Goal: Task Accomplishment & Management: Use online tool/utility

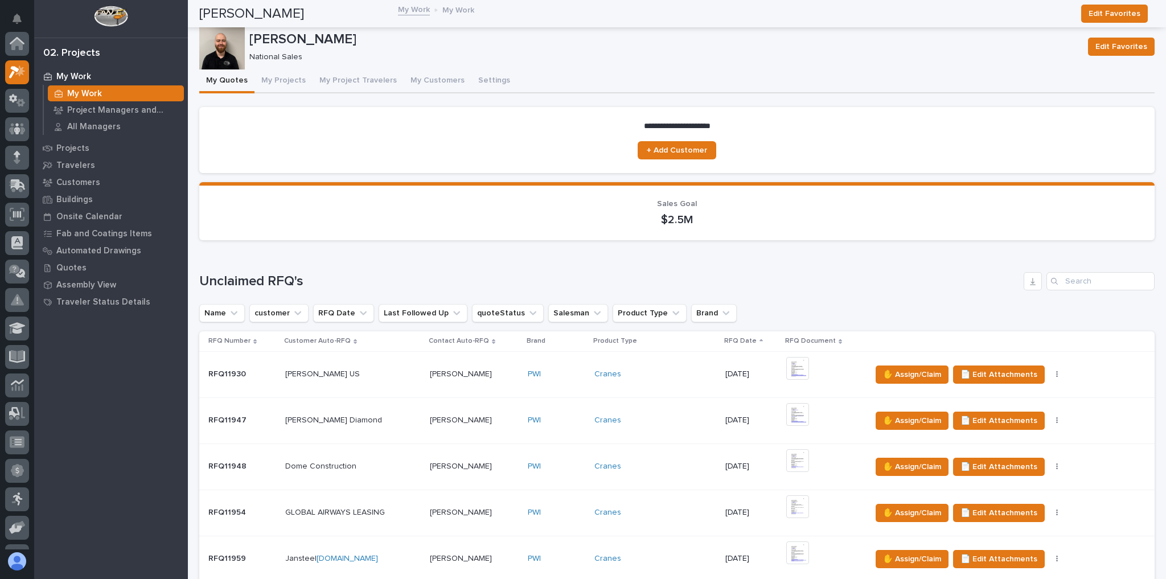
scroll to position [31, 0]
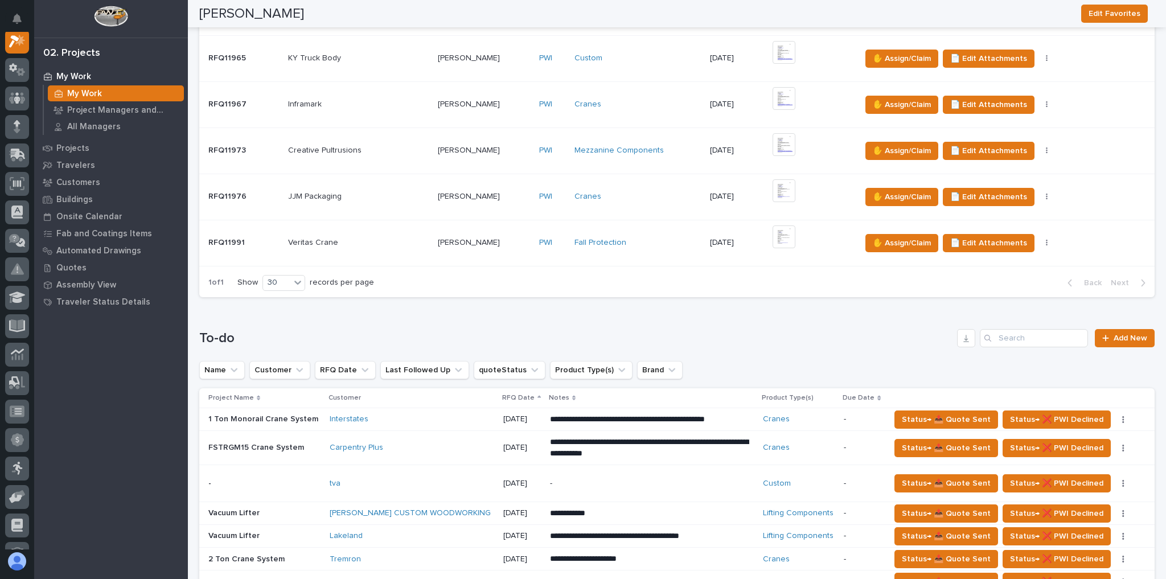
click at [385, 233] on div "Veritas Crane Veritas Crane" at bounding box center [358, 242] width 141 height 19
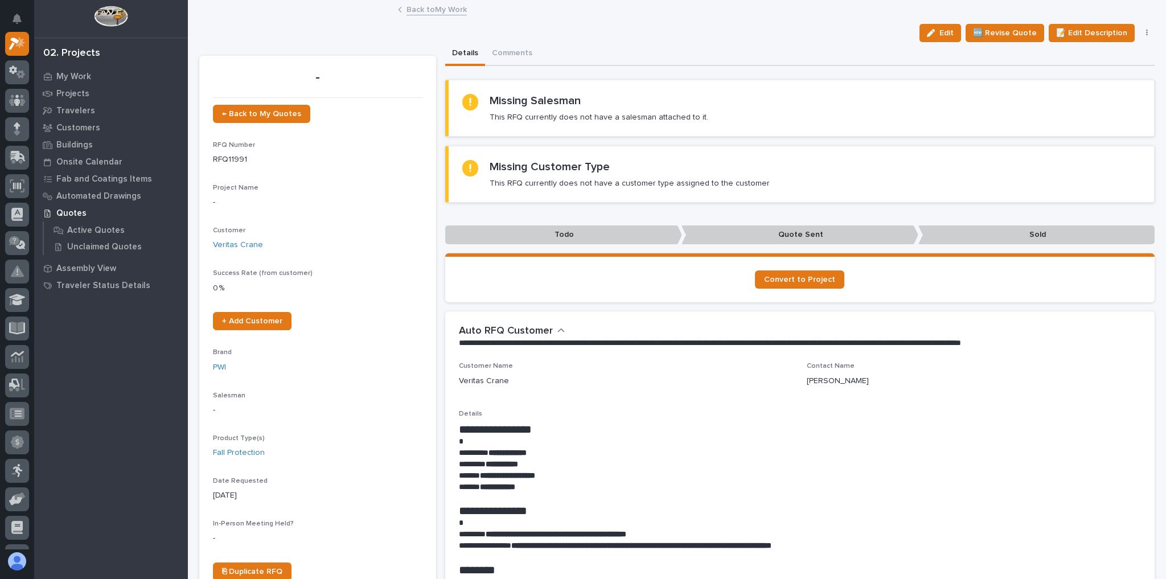
click at [442, 10] on link "Back to My Work" at bounding box center [437, 8] width 60 height 13
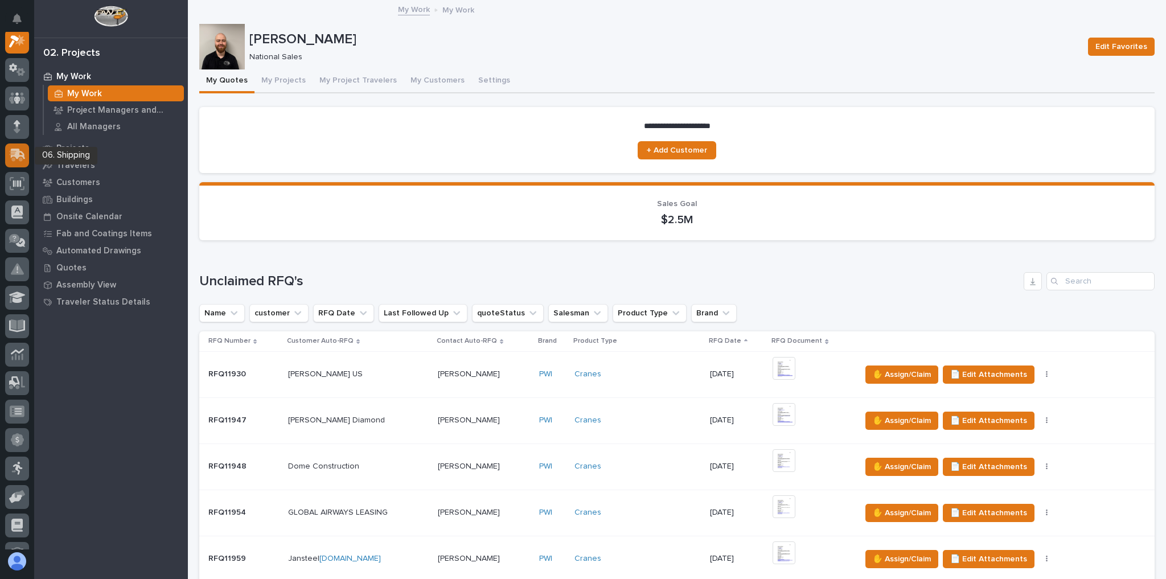
click at [18, 154] on icon at bounding box center [18, 154] width 15 height 11
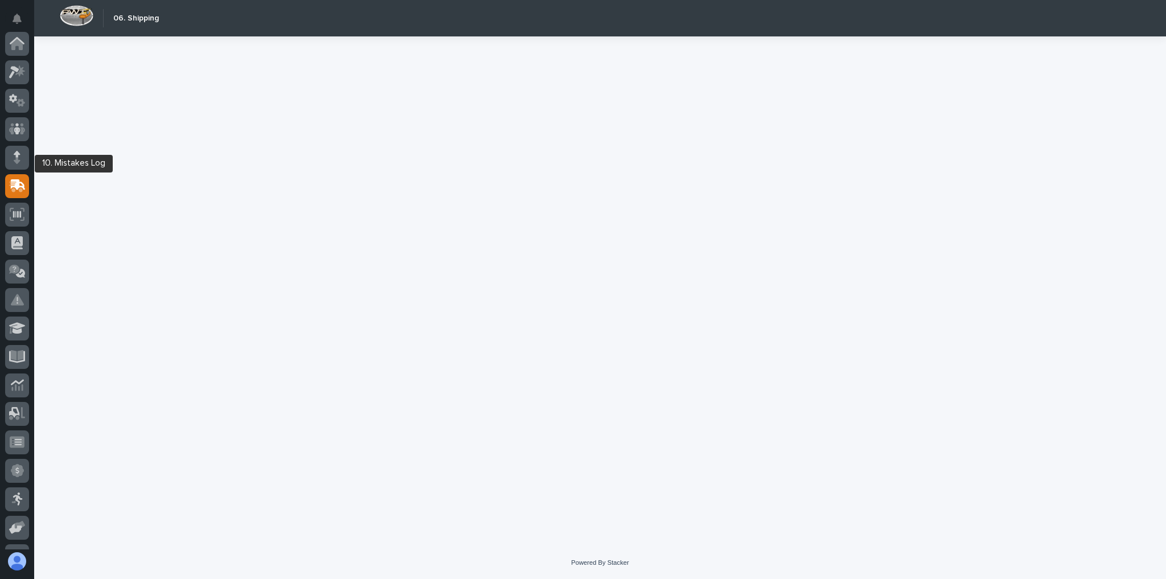
scroll to position [137, 0]
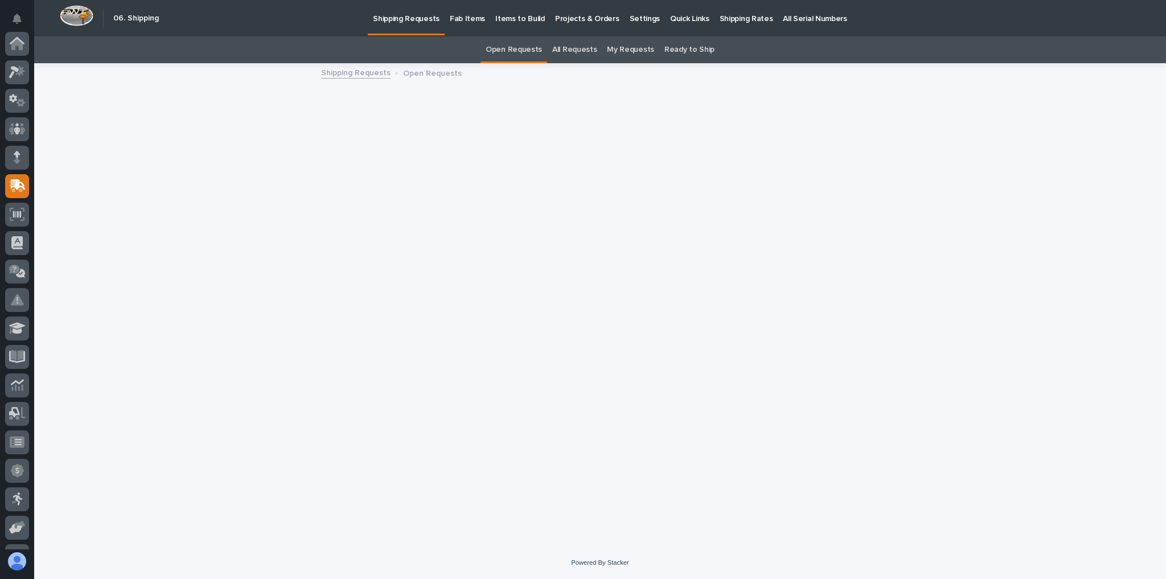
scroll to position [137, 0]
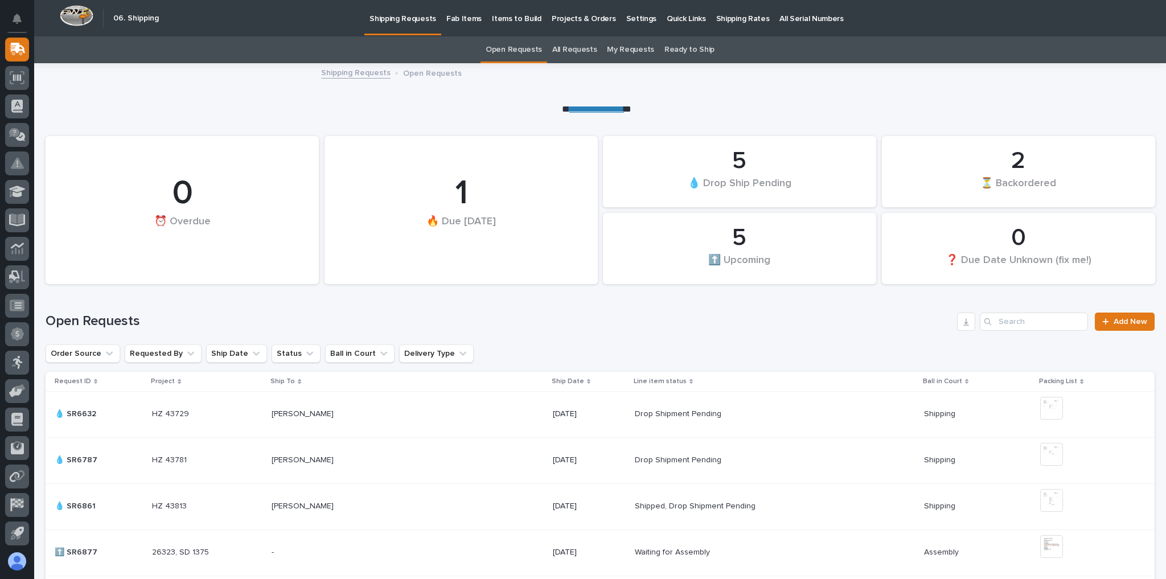
click at [453, 20] on p "Fab Items" at bounding box center [463, 12] width 35 height 24
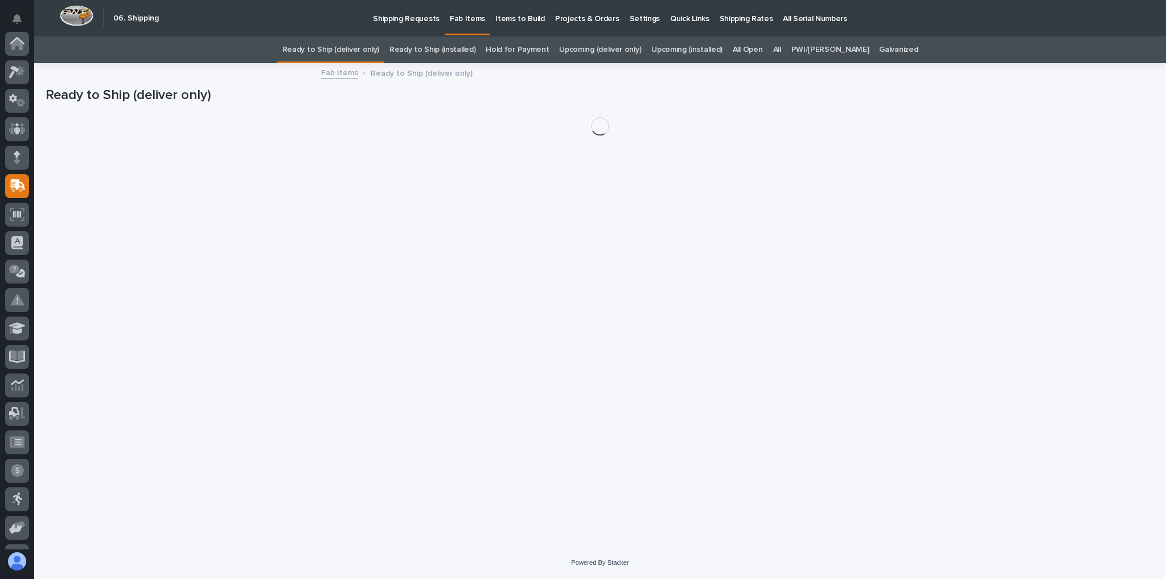
scroll to position [137, 0]
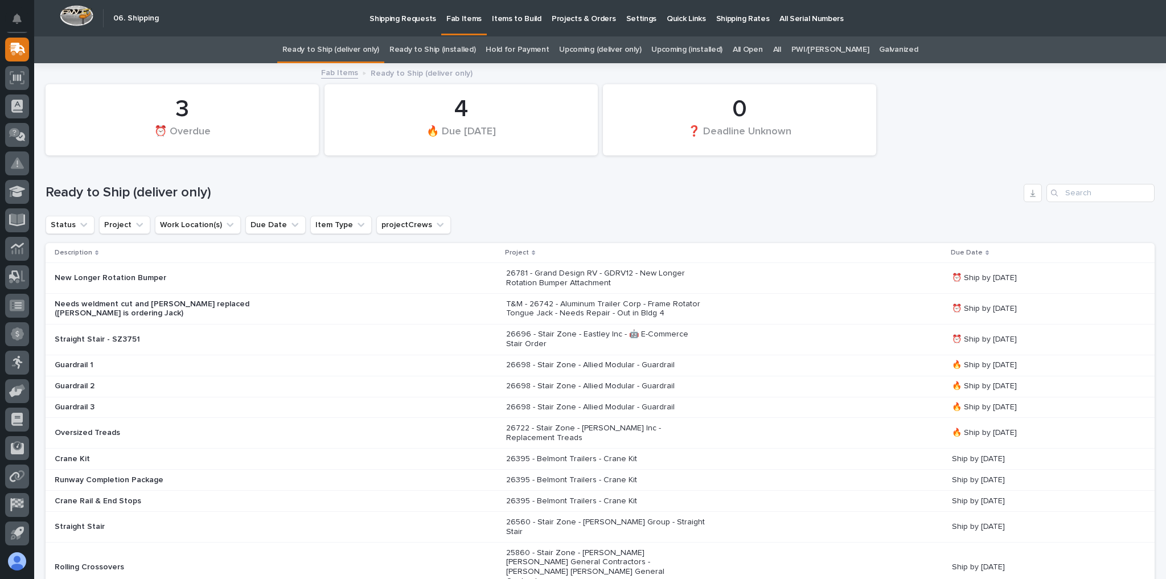
click at [594, 17] on p "Projects & Orders" at bounding box center [584, 12] width 64 height 24
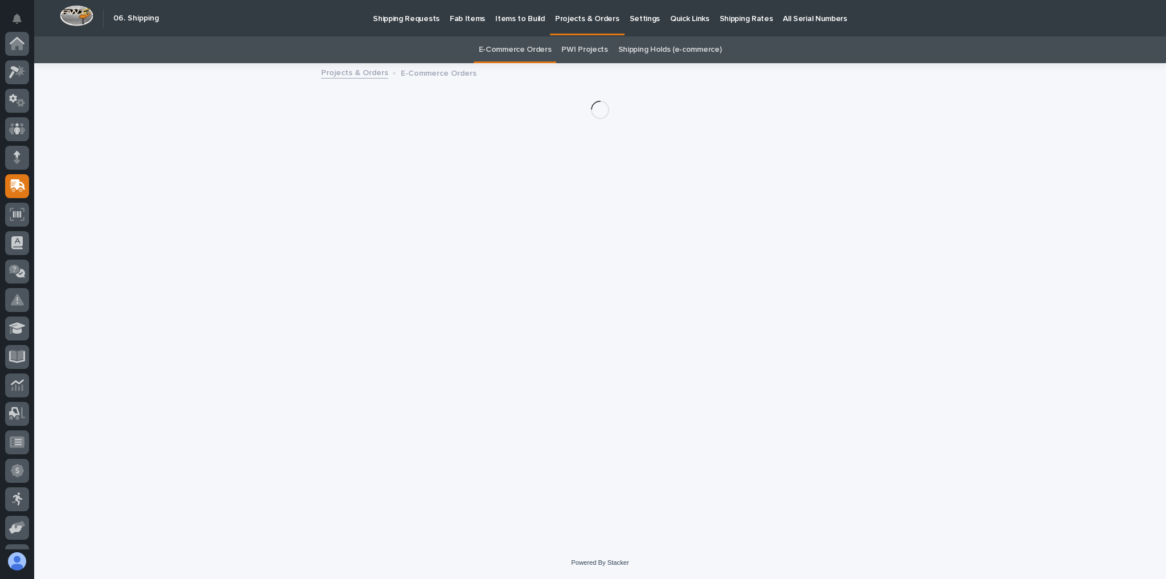
scroll to position [137, 0]
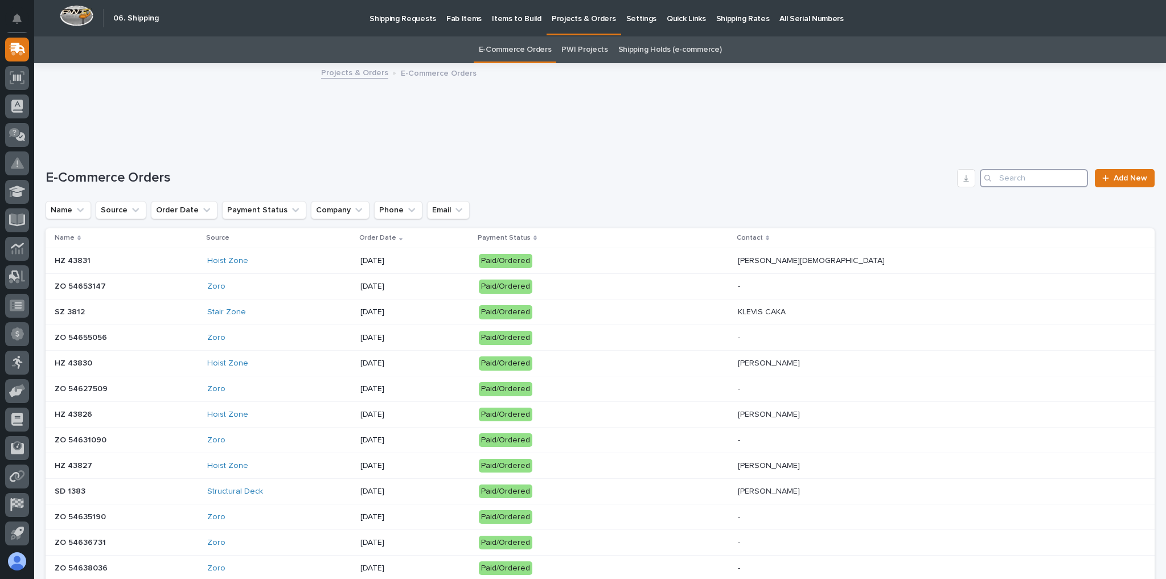
click at [1017, 182] on input "Search" at bounding box center [1034, 178] width 108 height 18
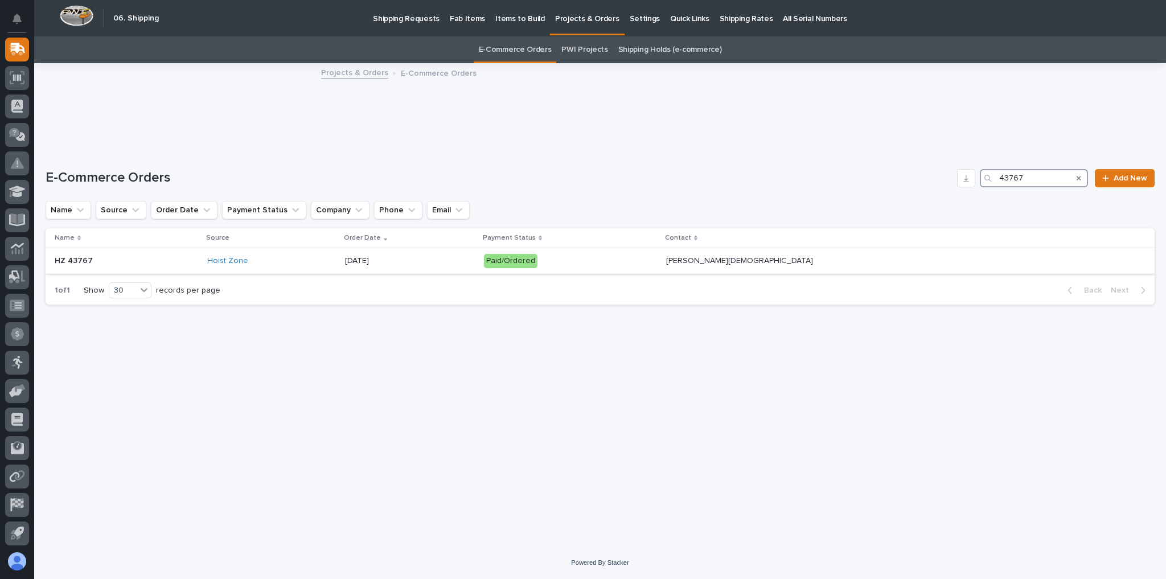
type input "43767"
click at [329, 260] on div "Hoist Zone" at bounding box center [271, 261] width 129 height 10
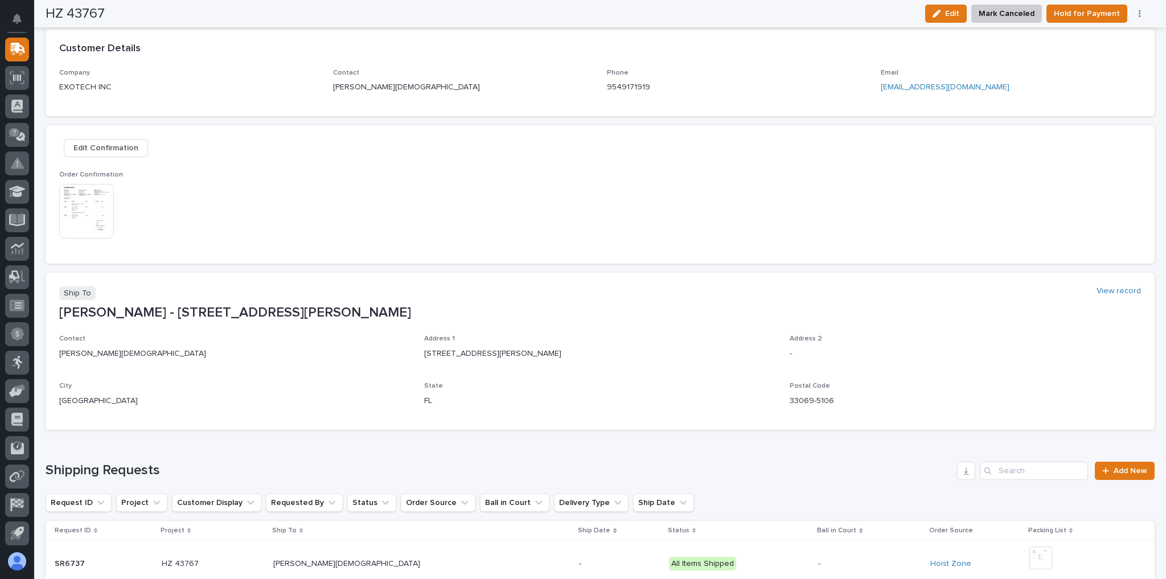
scroll to position [395, 0]
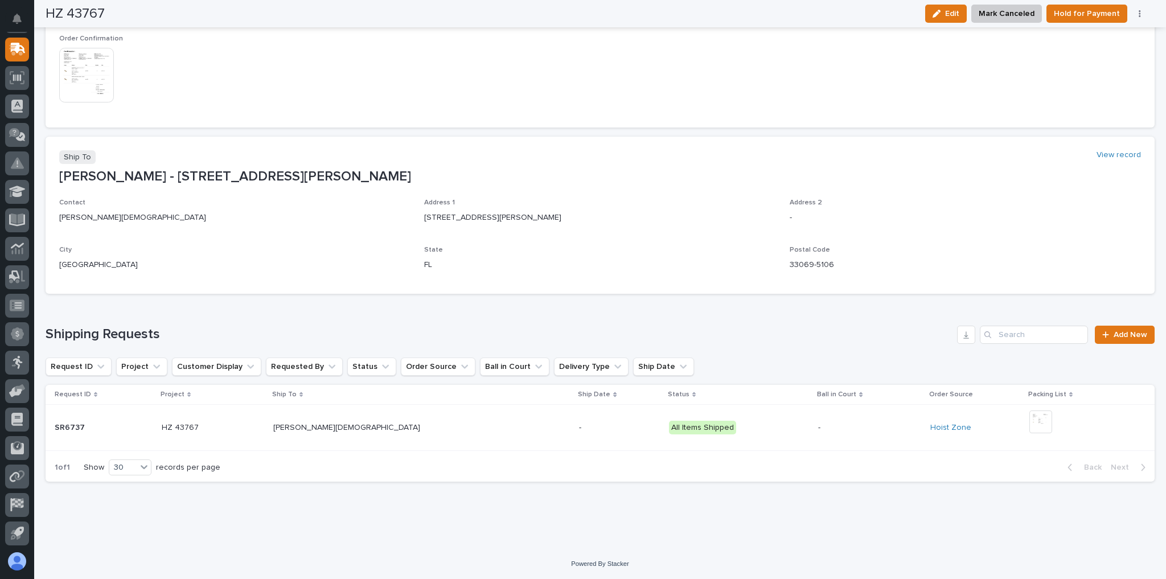
click at [579, 425] on p "-" at bounding box center [619, 428] width 80 height 10
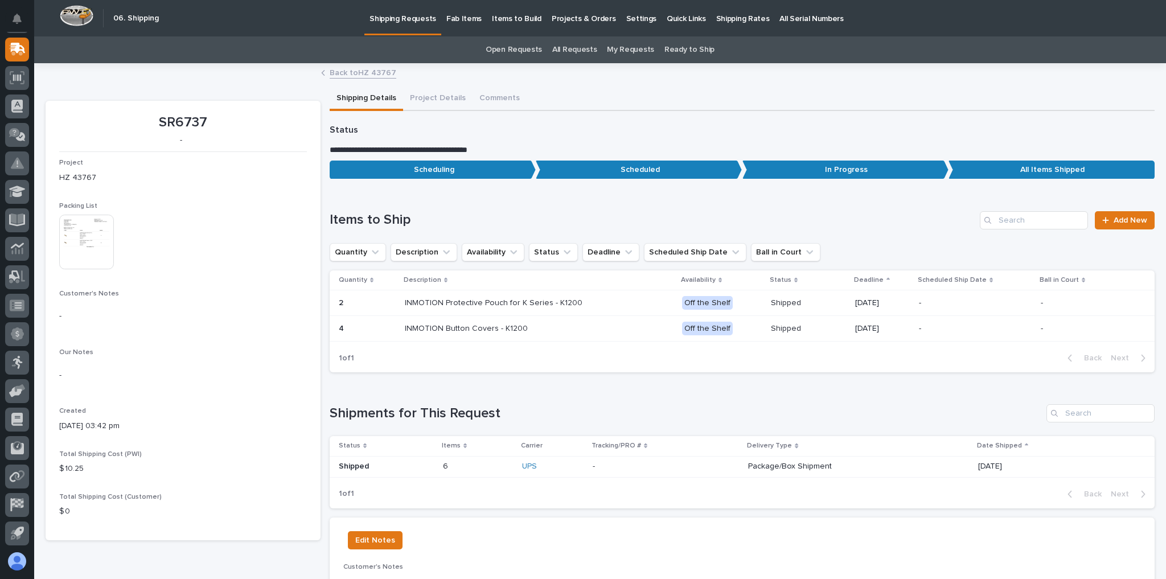
click at [609, 465] on p at bounding box center [666, 467] width 146 height 10
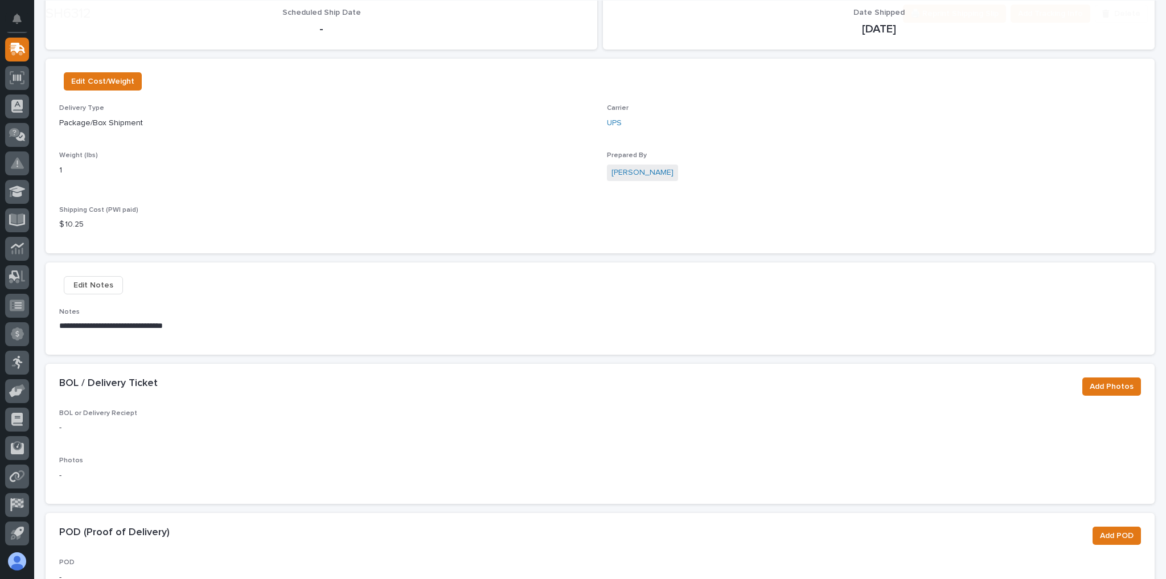
scroll to position [319, 0]
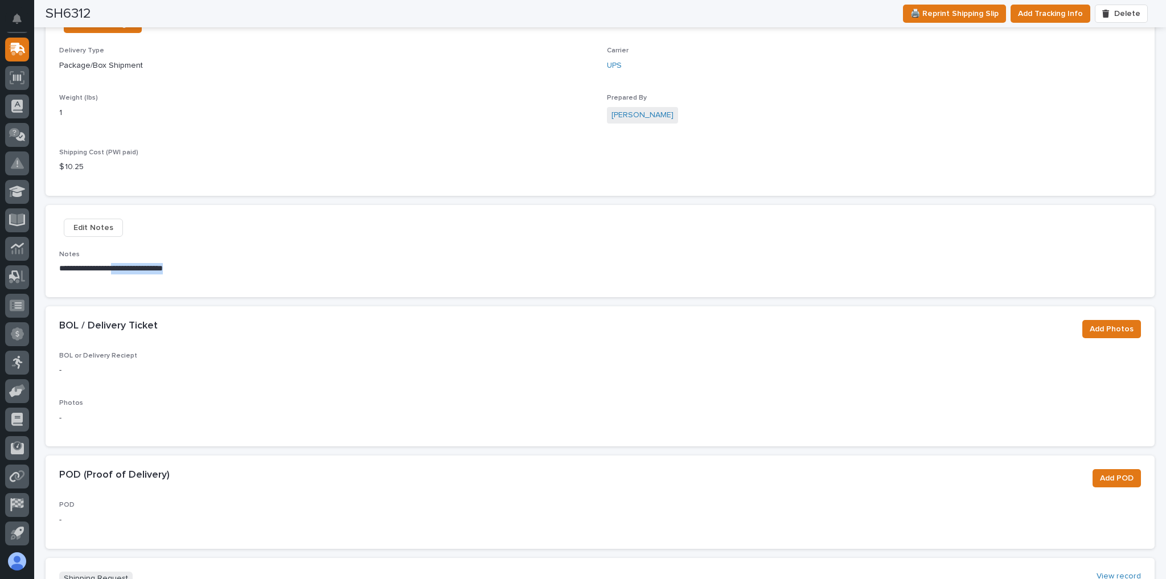
drag, startPoint x: 232, startPoint y: 268, endPoint x: 128, endPoint y: 272, distance: 104.8
click at [128, 272] on p "**********" at bounding box center [233, 268] width 349 height 11
copy p "**********"
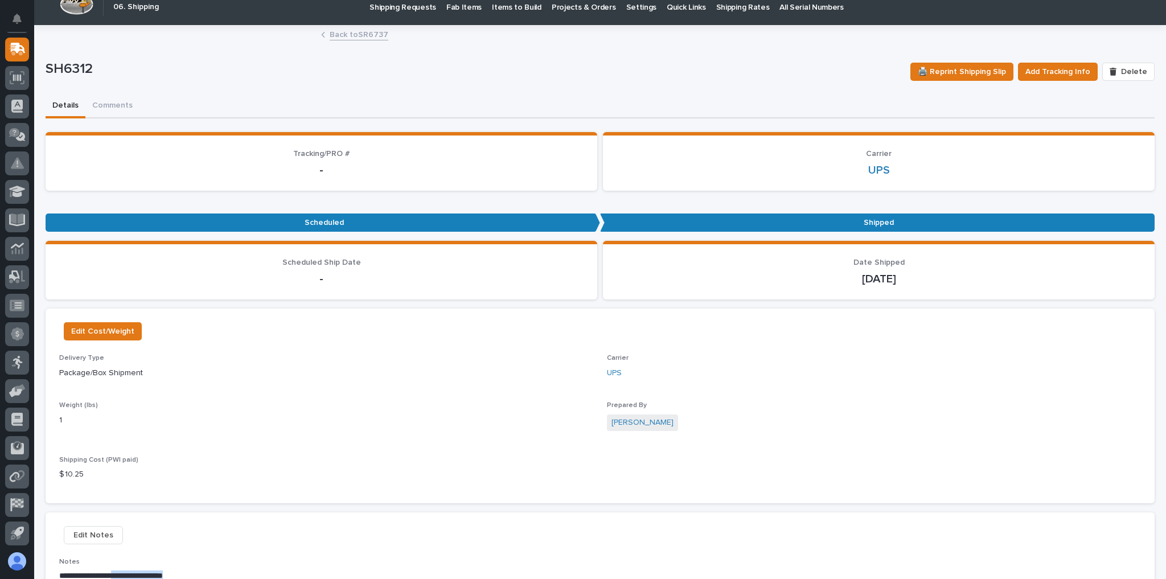
scroll to position [0, 0]
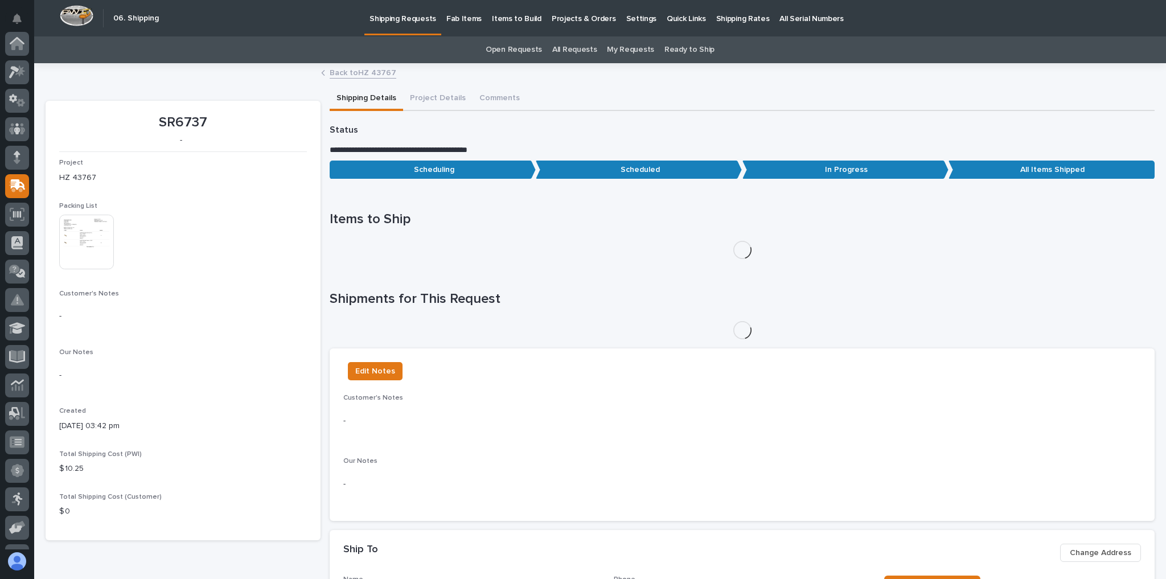
scroll to position [137, 0]
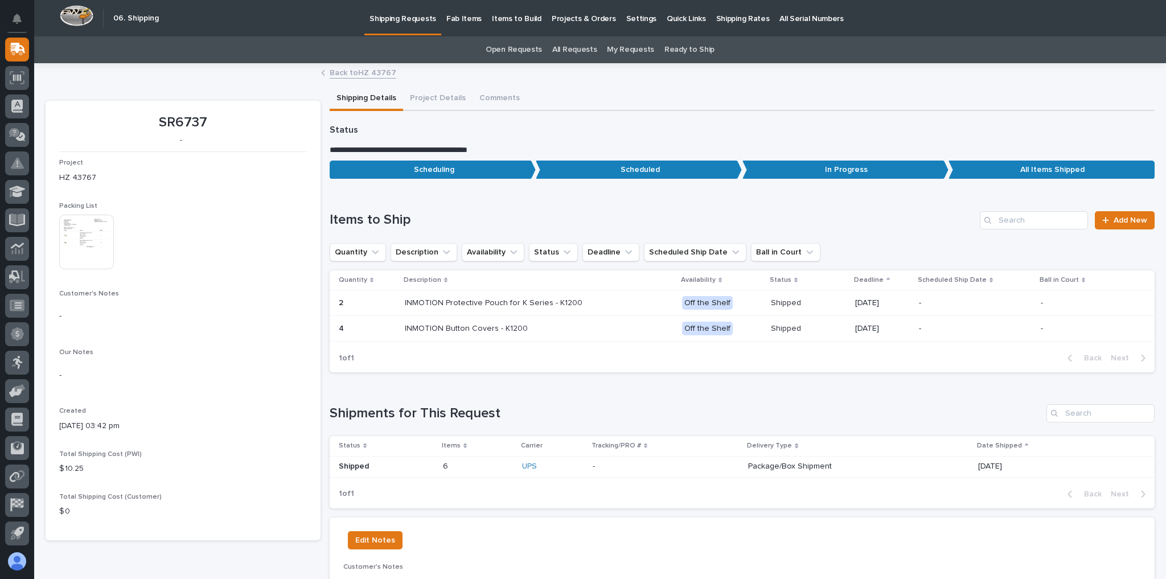
click at [345, 74] on link "Back to HZ 43767" at bounding box center [363, 71] width 67 height 13
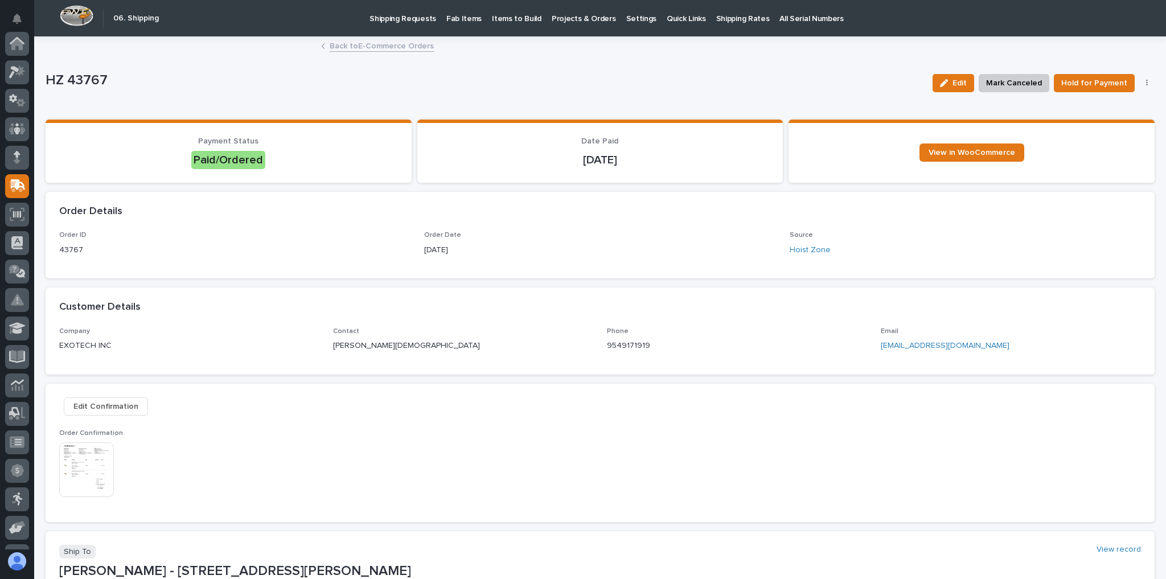
scroll to position [137, 0]
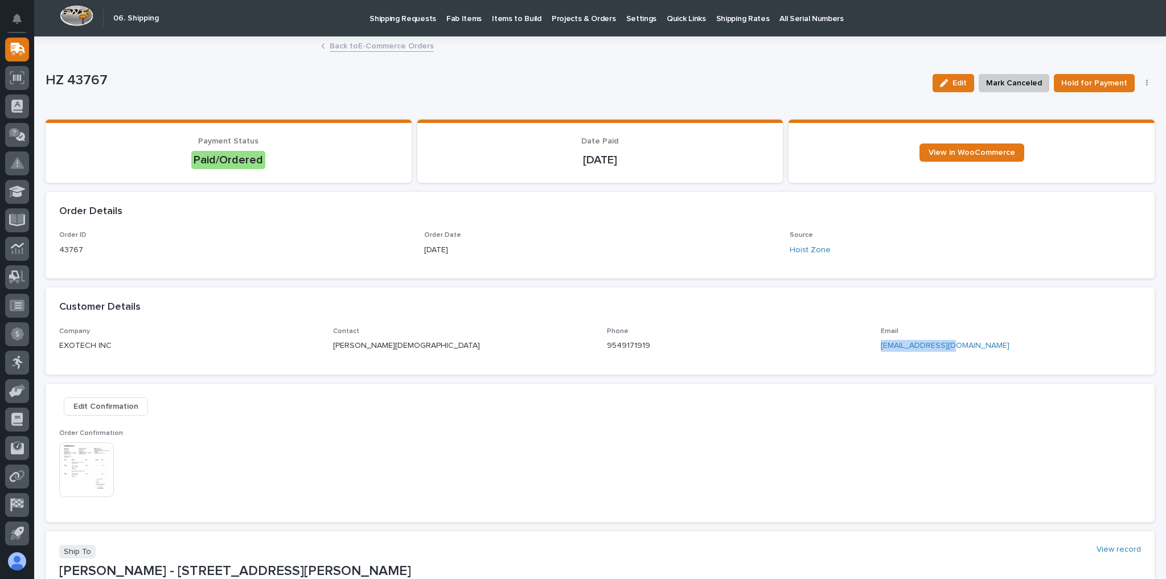
drag, startPoint x: 954, startPoint y: 345, endPoint x: 872, endPoint y: 352, distance: 81.7
click at [872, 352] on div "Company EXOTECH INC Contact [PERSON_NAME] Phone [PHONE_NUMBER] Email [EMAIL_ADD…" at bounding box center [600, 344] width 1082 height 34
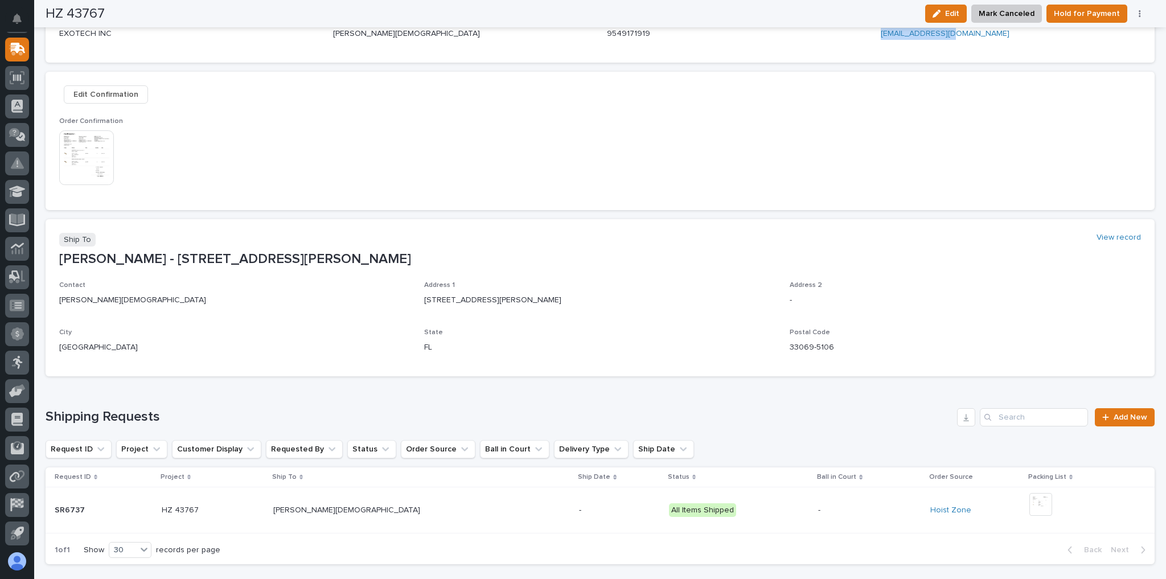
scroll to position [364, 0]
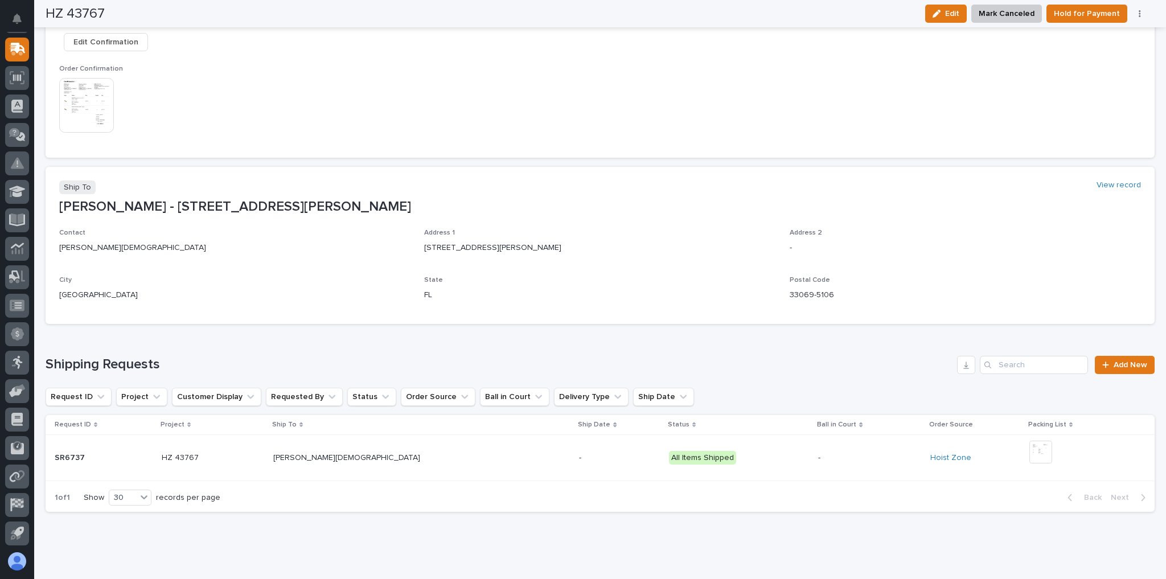
click at [435, 458] on p at bounding box center [372, 458] width 199 height 10
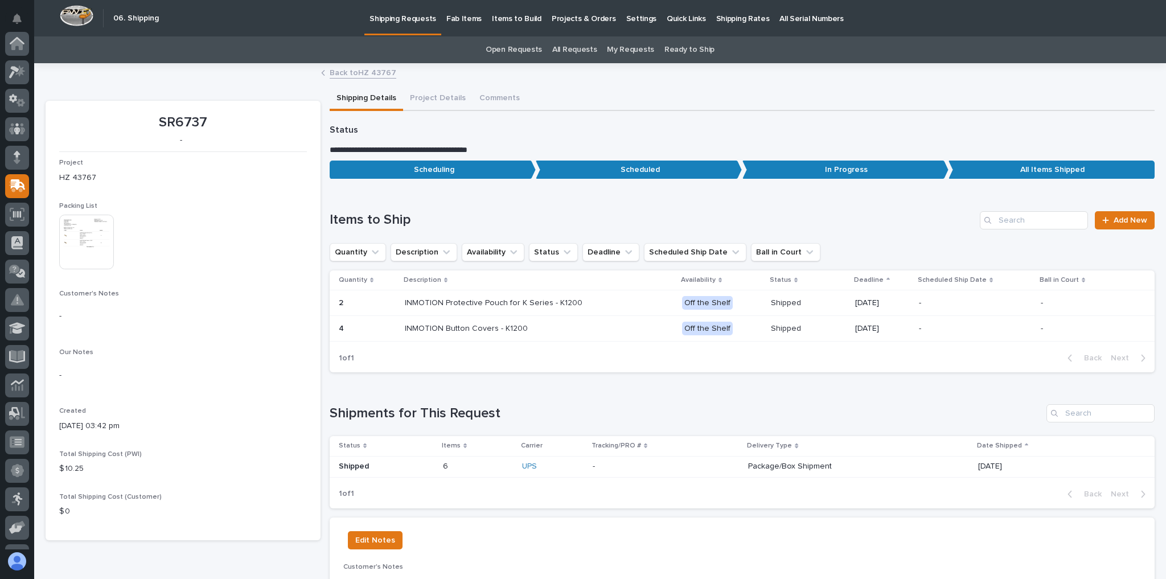
scroll to position [137, 0]
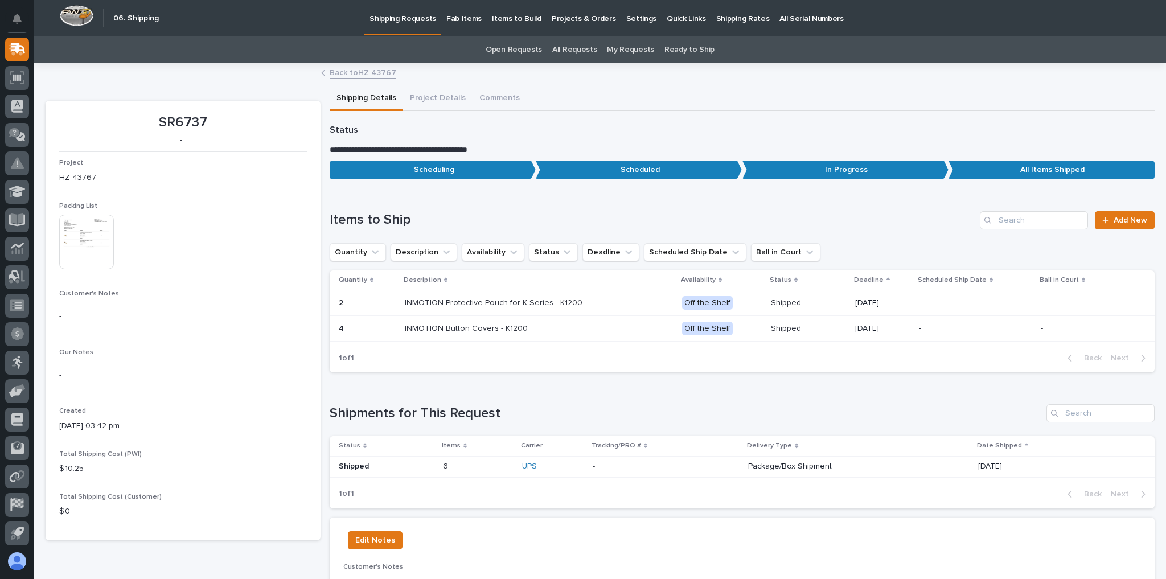
click at [593, 465] on p "-" at bounding box center [595, 465] width 5 height 12
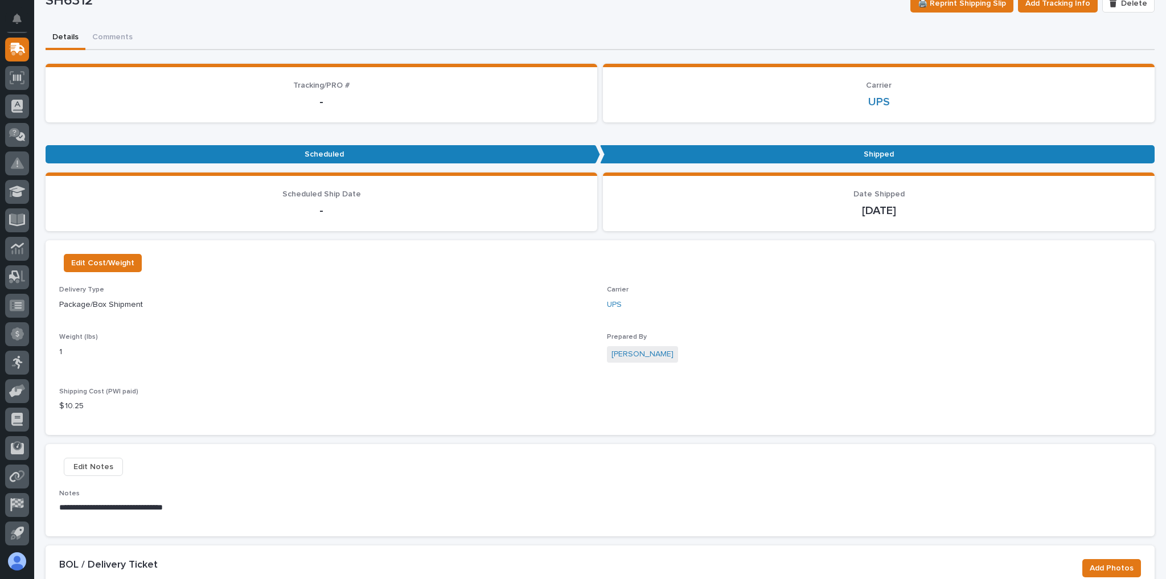
scroll to position [137, 0]
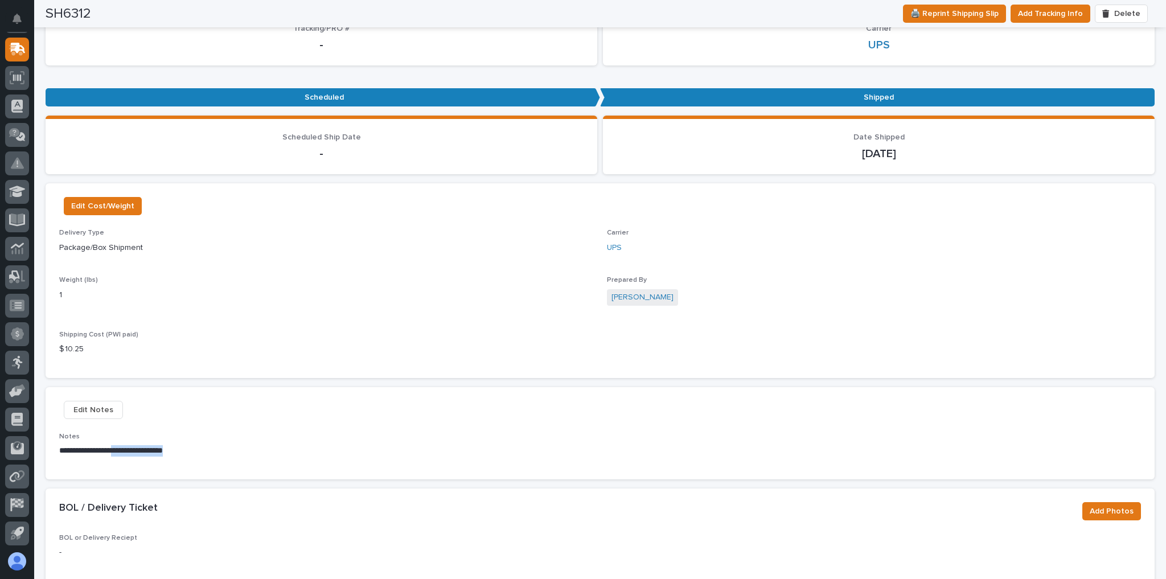
drag, startPoint x: 221, startPoint y: 450, endPoint x: 128, endPoint y: 458, distance: 94.2
click at [128, 458] on div "**********" at bounding box center [234, 449] width 351 height 33
copy p "**********"
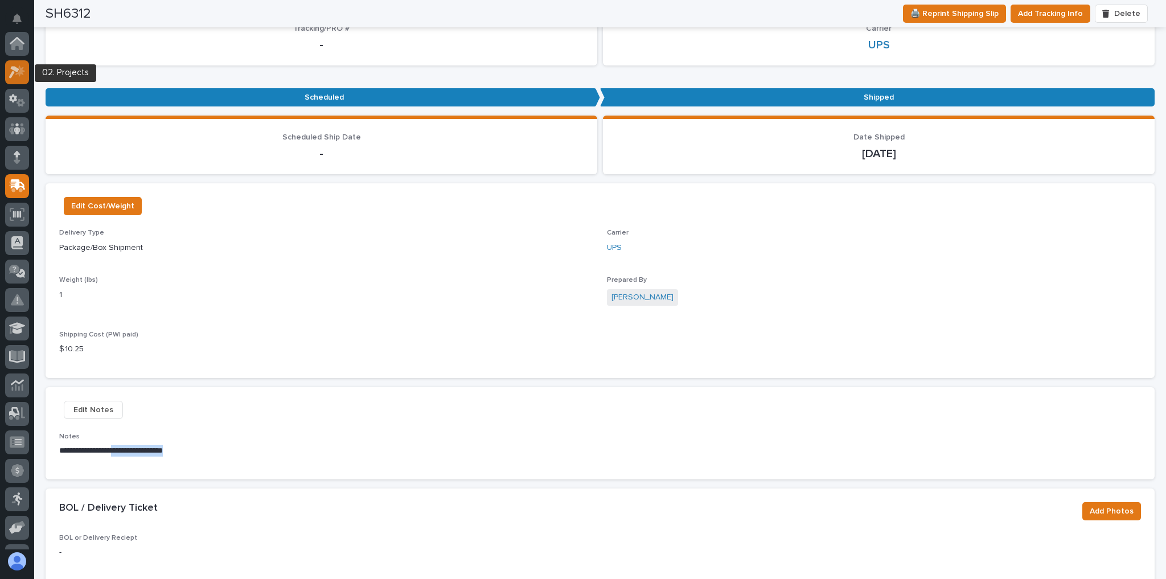
click at [23, 64] on div at bounding box center [17, 72] width 24 height 24
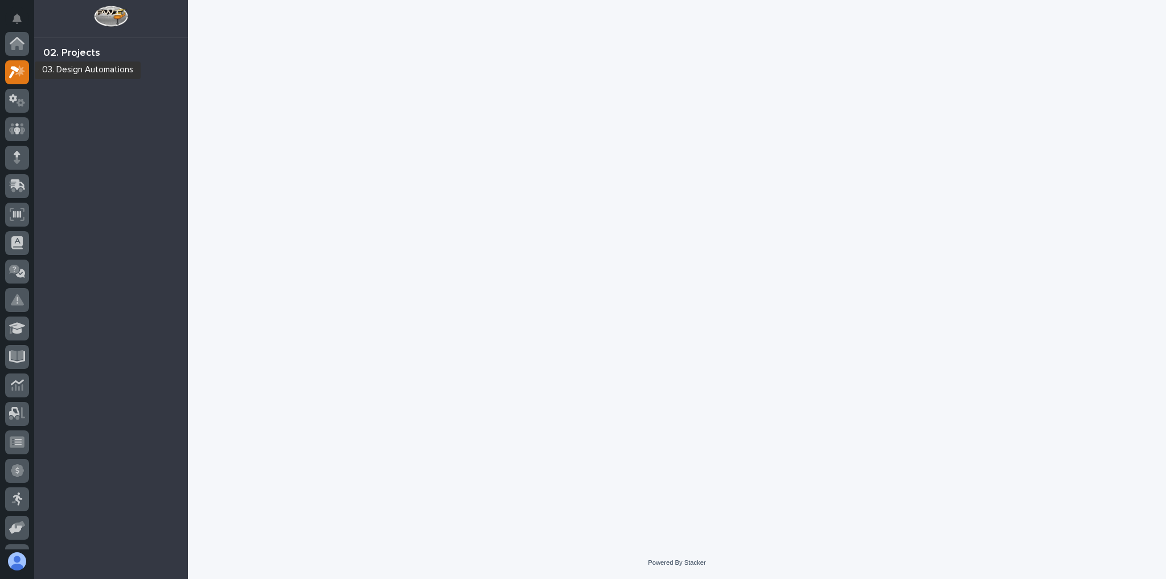
scroll to position [28, 0]
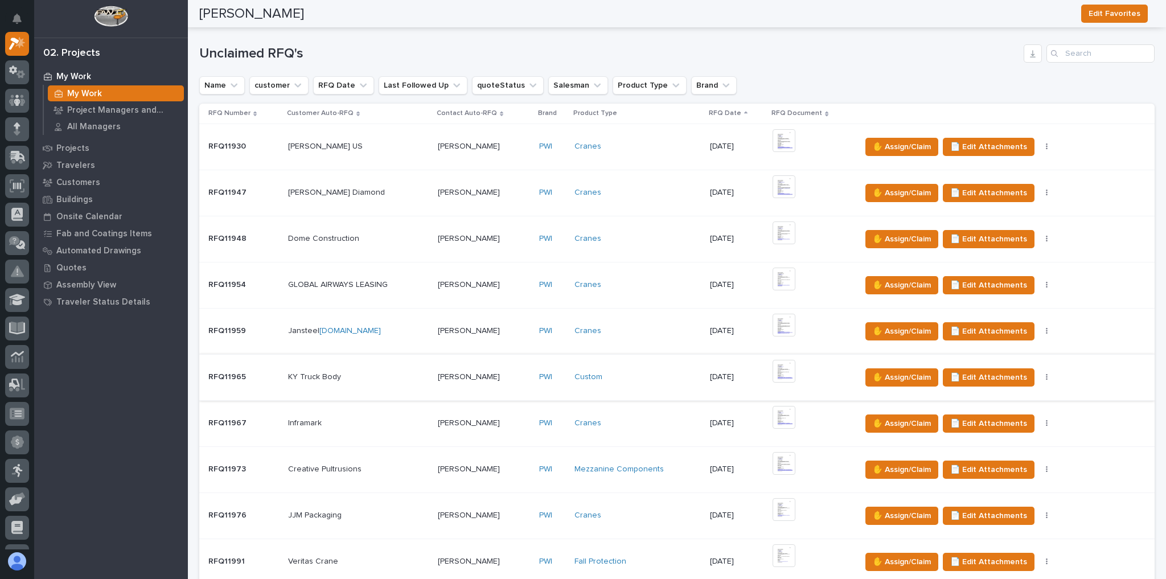
scroll to position [319, 0]
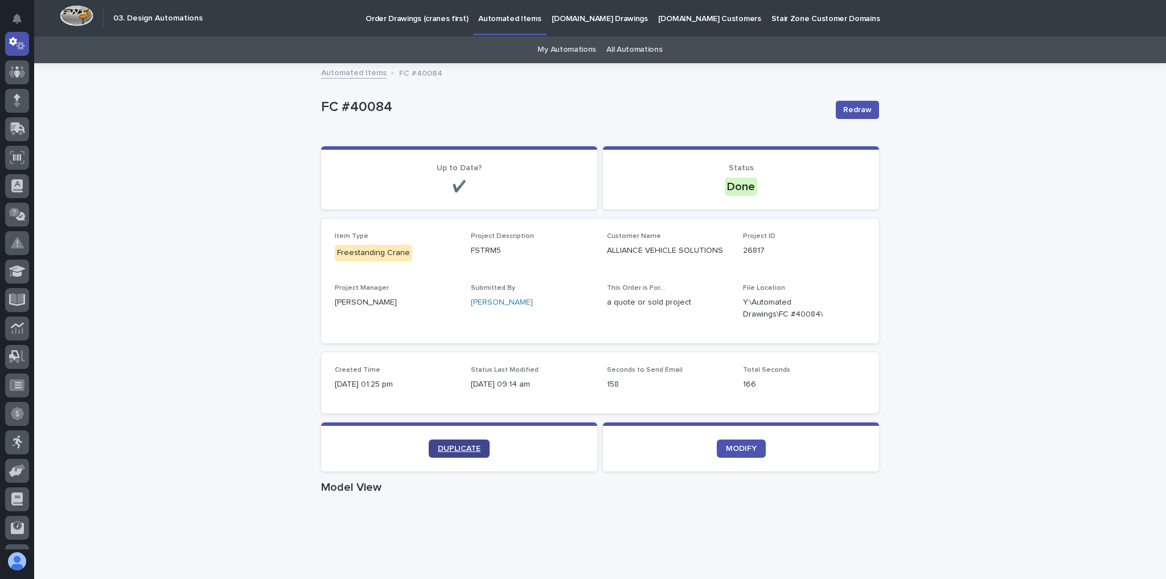
click at [458, 452] on span "DUPLICATE" at bounding box center [459, 449] width 43 height 8
